Goal: Transaction & Acquisition: Book appointment/travel/reservation

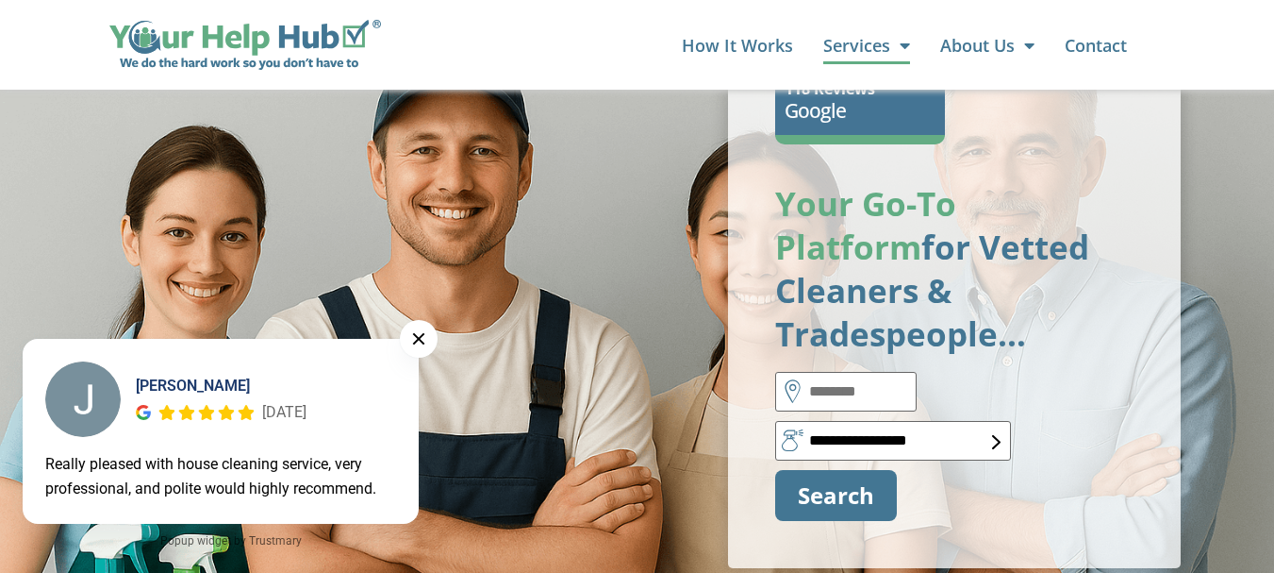
click at [898, 44] on span "Menu" at bounding box center [900, 45] width 20 height 36
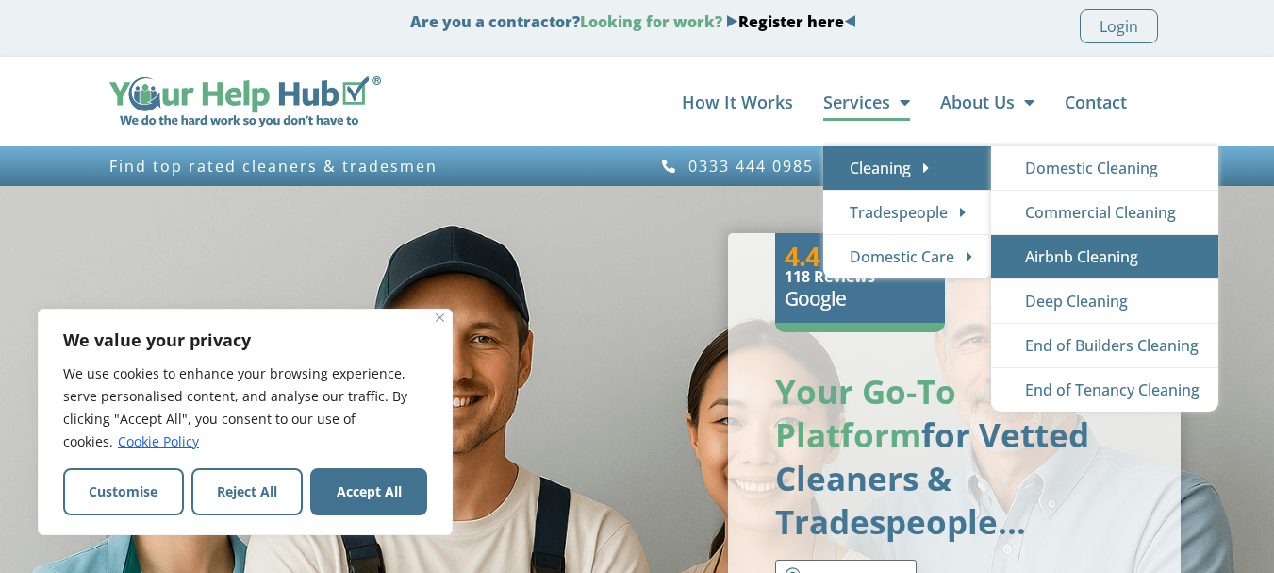
click at [1047, 258] on link "Airbnb Cleaning" at bounding box center [1104, 256] width 227 height 43
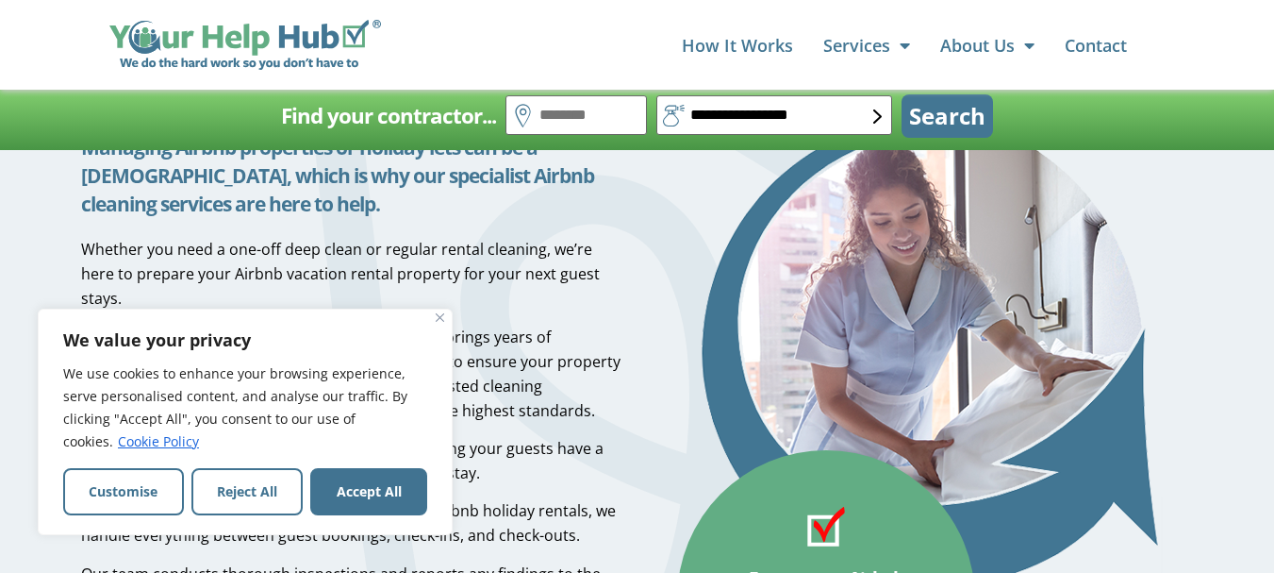
scroll to position [189, 0]
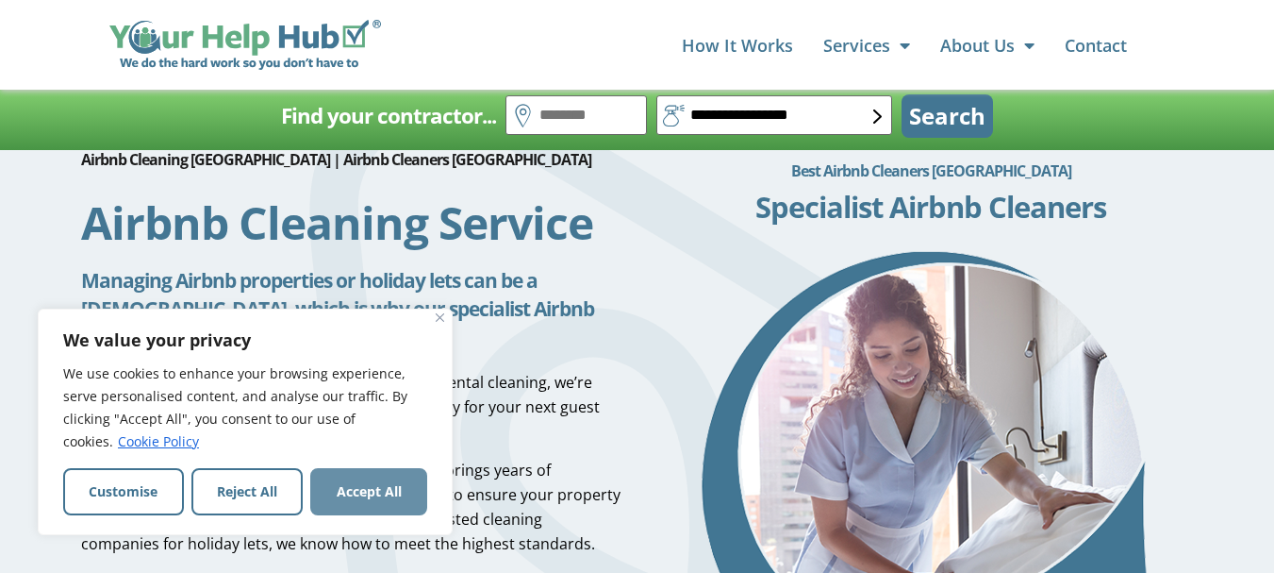
click at [378, 497] on button "Accept All" at bounding box center [368, 491] width 117 height 47
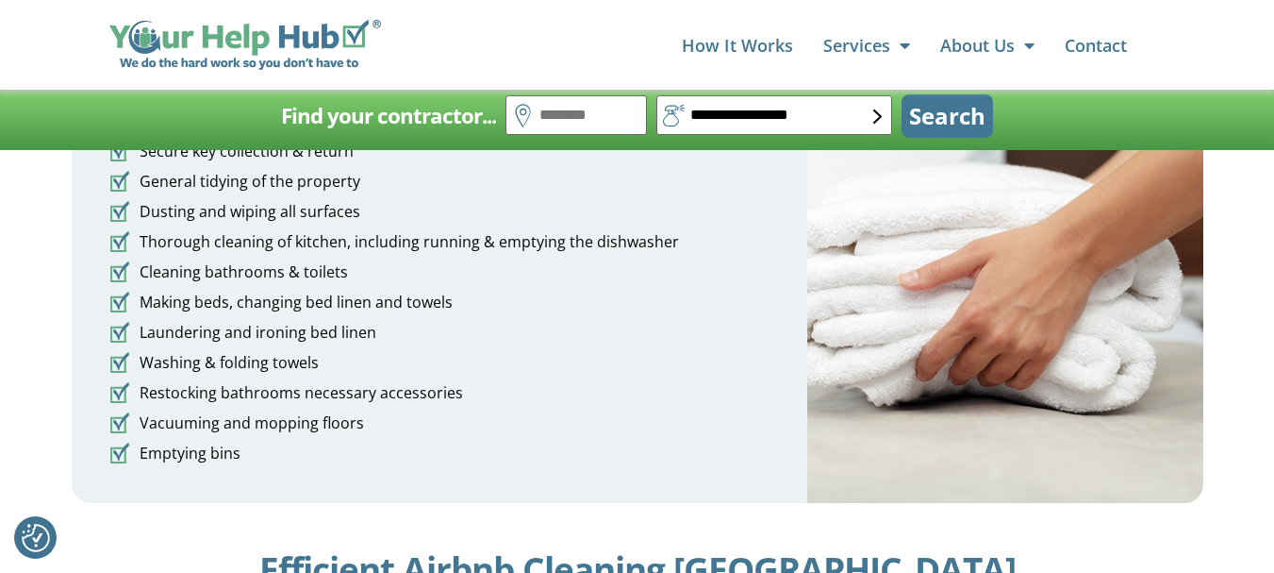
scroll to position [3207, 0]
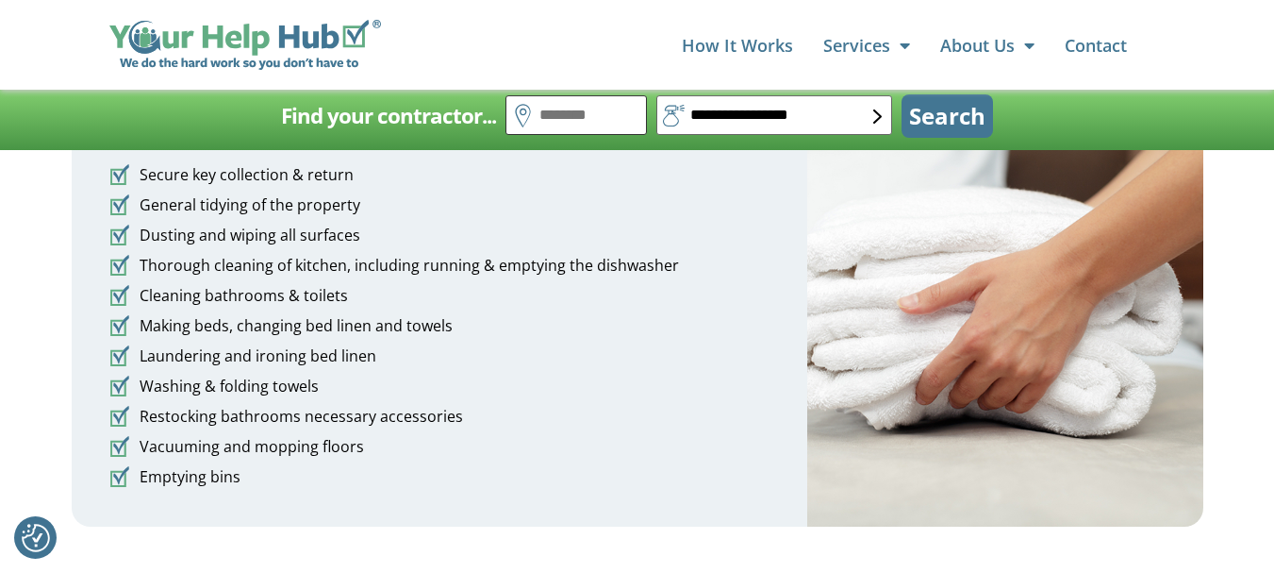
click at [579, 116] on input "text" at bounding box center [576, 115] width 141 height 40
type input "*******"
click at [902, 94] on button "Search" at bounding box center [948, 115] width 92 height 43
